Goal: Find specific page/section: Find specific page/section

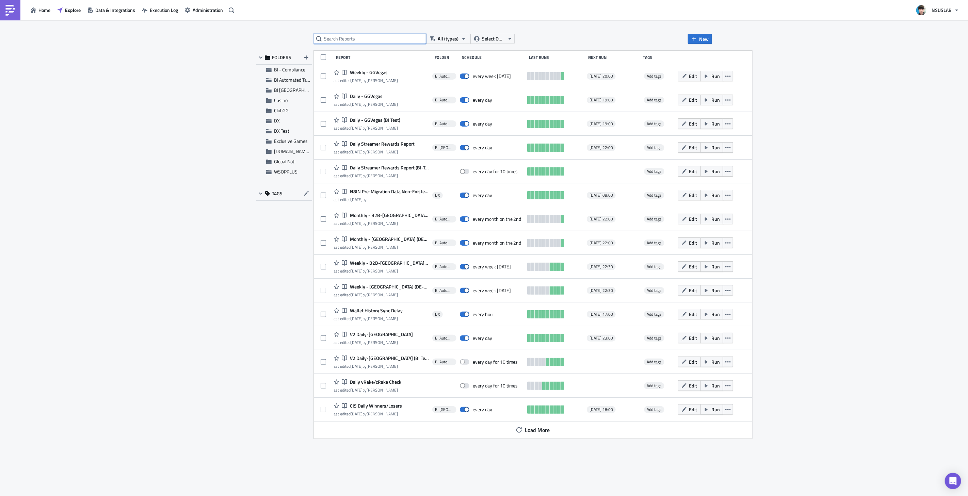
click at [411, 41] on input "text" at bounding box center [370, 39] width 112 height 10
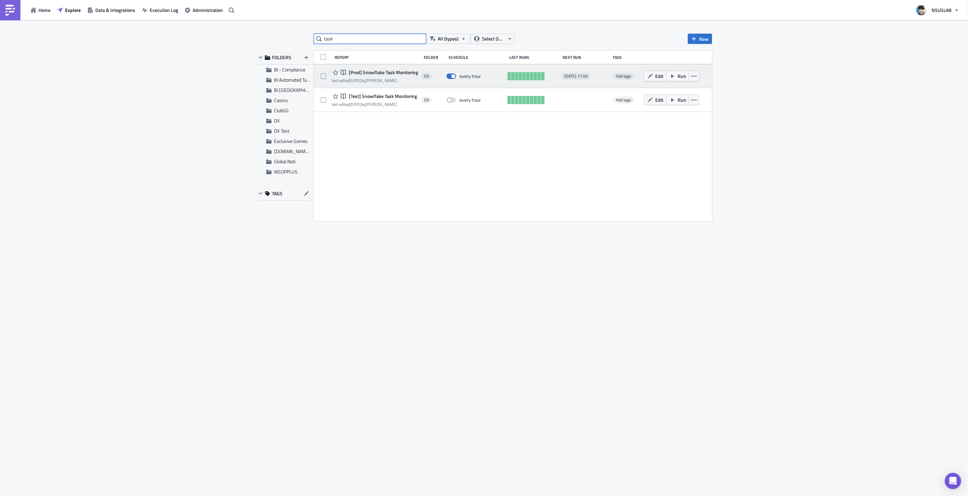
type input "task"
click at [396, 72] on span "[Prod] Snowflake Task Monitoring" at bounding box center [382, 72] width 71 height 6
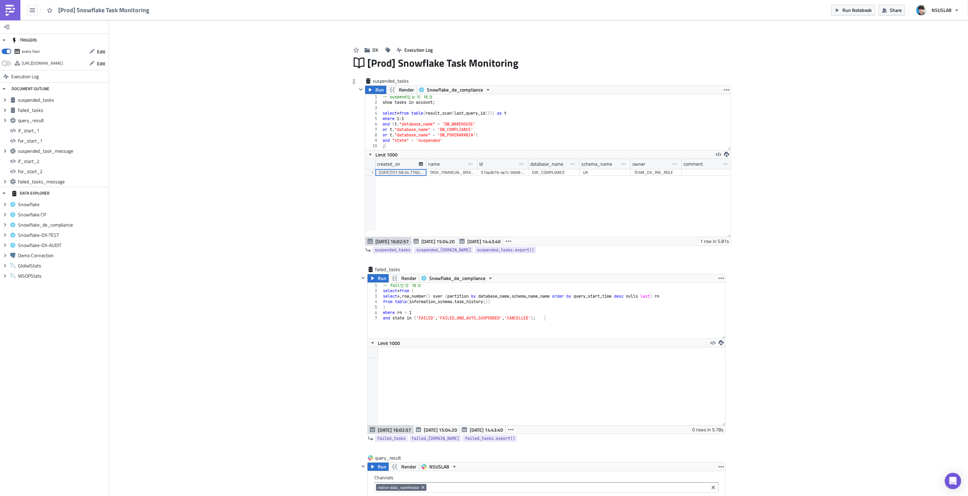
scroll to position [78, 358]
click at [504, 124] on div "-- suspend 있 는 지 체 크 show tasks in account ; select * from table ( result_scan …" at bounding box center [555, 127] width 349 height 67
click at [446, 141] on div "-- suspend 있 는 지 체 크 show tasks in account ; select * from table ( result_scan …" at bounding box center [555, 127] width 349 height 67
type textarea "and "state" = 'suspended'"
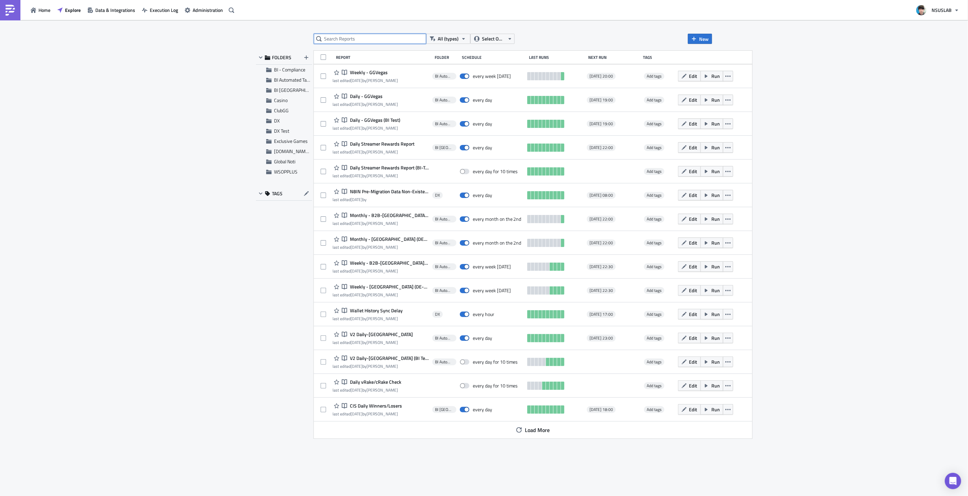
click at [365, 36] on input "text" at bounding box center [370, 39] width 112 height 10
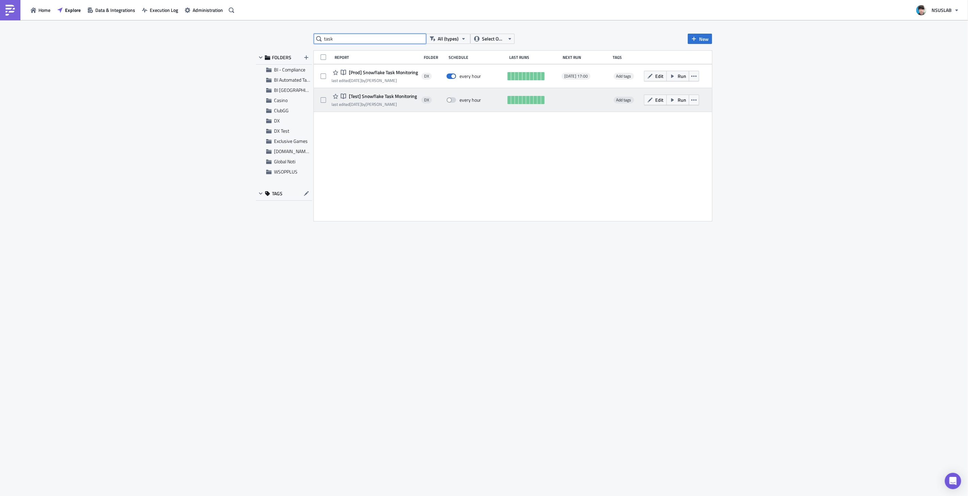
type input "task"
click at [390, 96] on span "[Test] Snowflake Task Monitoring" at bounding box center [382, 96] width 70 height 6
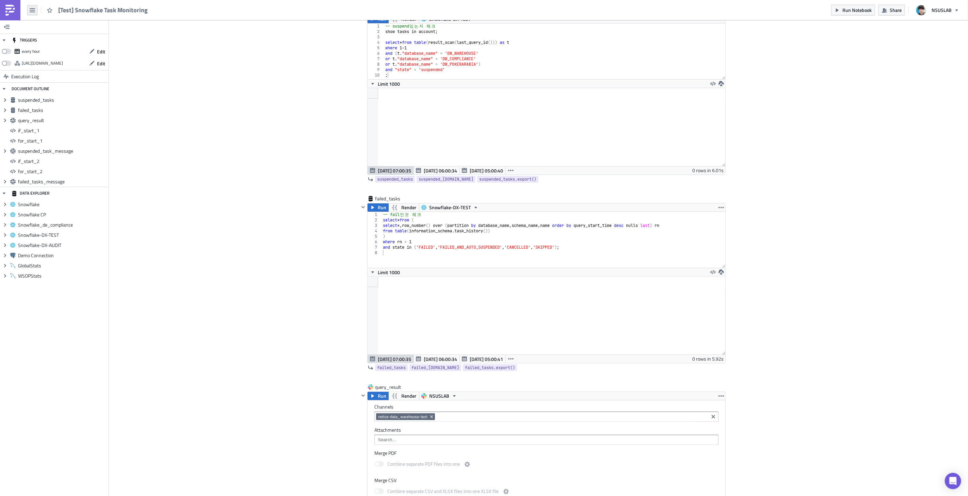
scroll to position [47, 0]
